Goal: Task Accomplishment & Management: Manage account settings

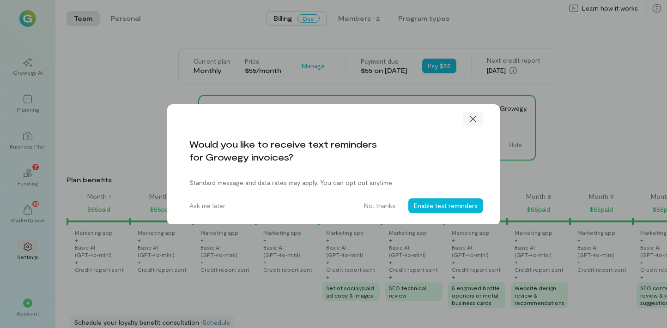
scroll to position [0, 966]
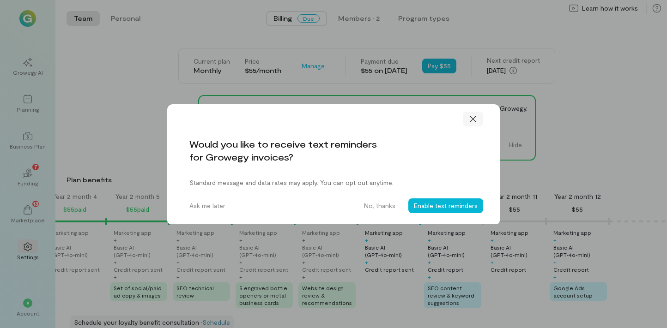
click at [474, 119] on icon at bounding box center [472, 119] width 9 height 9
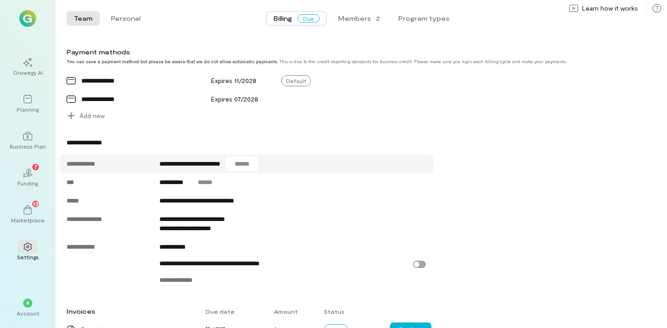
scroll to position [352, 0]
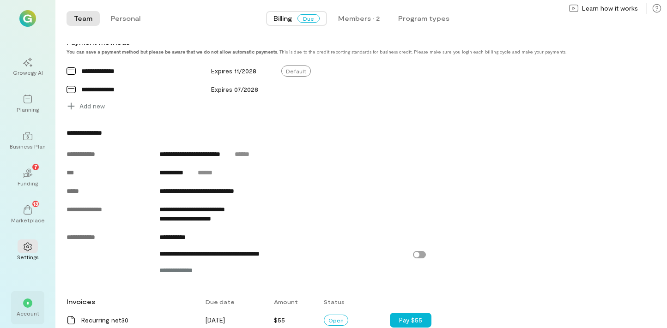
click at [29, 304] on span "*" at bounding box center [27, 304] width 3 height 6
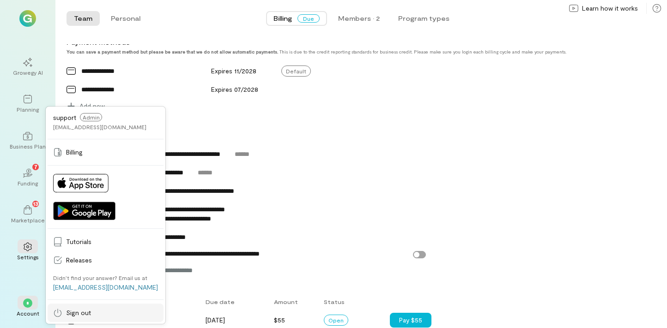
click at [81, 312] on span "Sign out" at bounding box center [112, 313] width 92 height 9
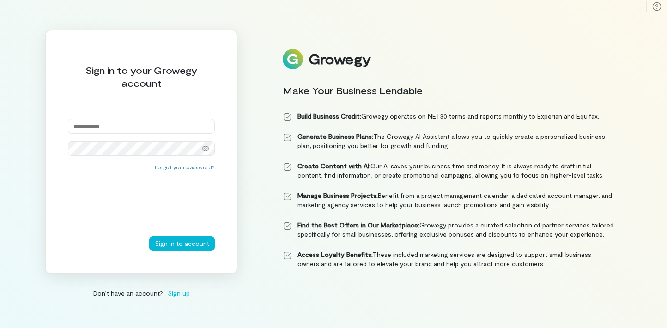
click at [115, 122] on input "email" at bounding box center [141, 126] width 147 height 15
click at [52, 102] on div "Sign in to your Growegy account Forgot your password? Sign in to account" at bounding box center [141, 152] width 192 height 244
click at [118, 125] on input "email" at bounding box center [141, 126] width 147 height 15
click at [138, 211] on div "Forgot your password?" at bounding box center [141, 204] width 147 height 65
